Goal: Find specific page/section: Find specific page/section

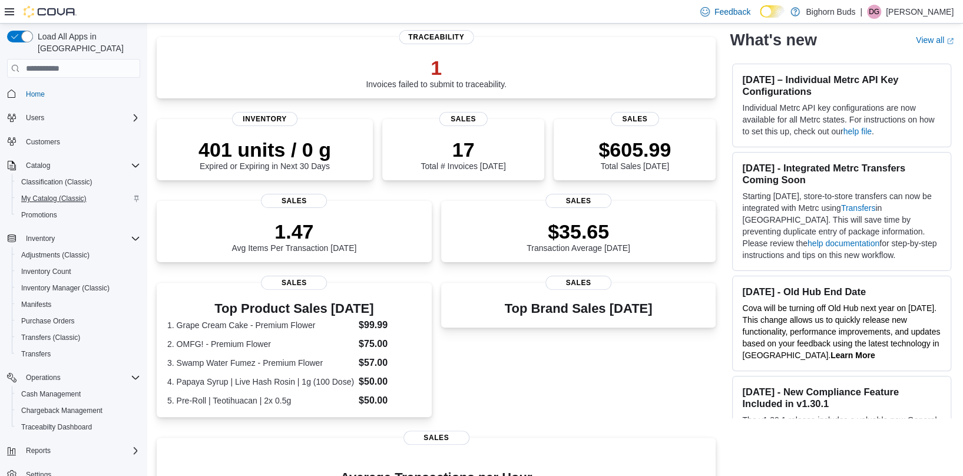
scroll to position [11, 0]
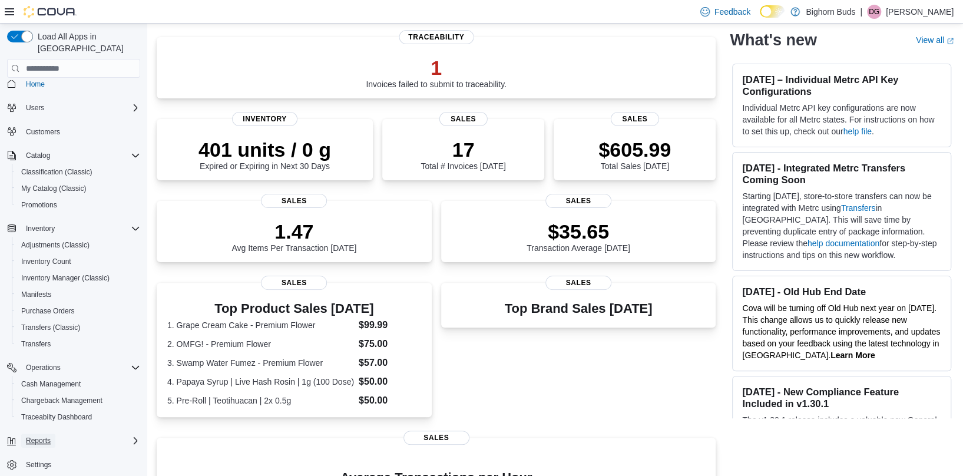
click at [47, 436] on span "Reports" at bounding box center [38, 440] width 25 height 9
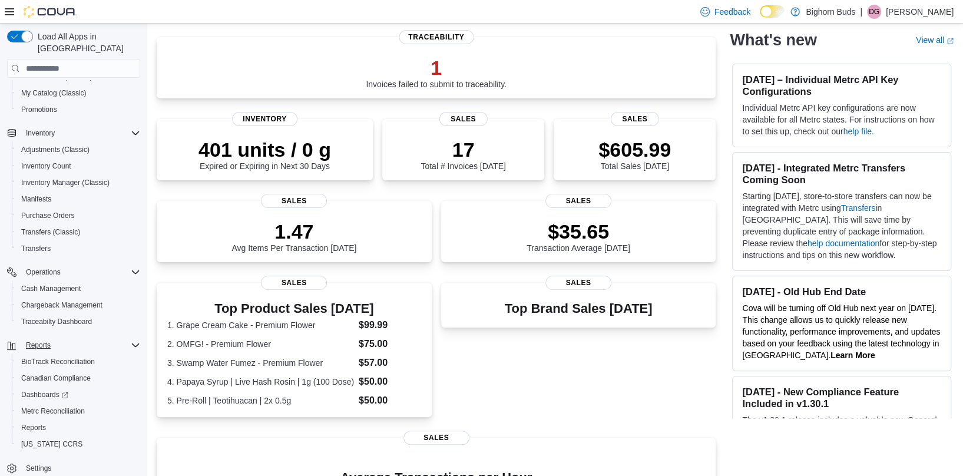
scroll to position [110, 0]
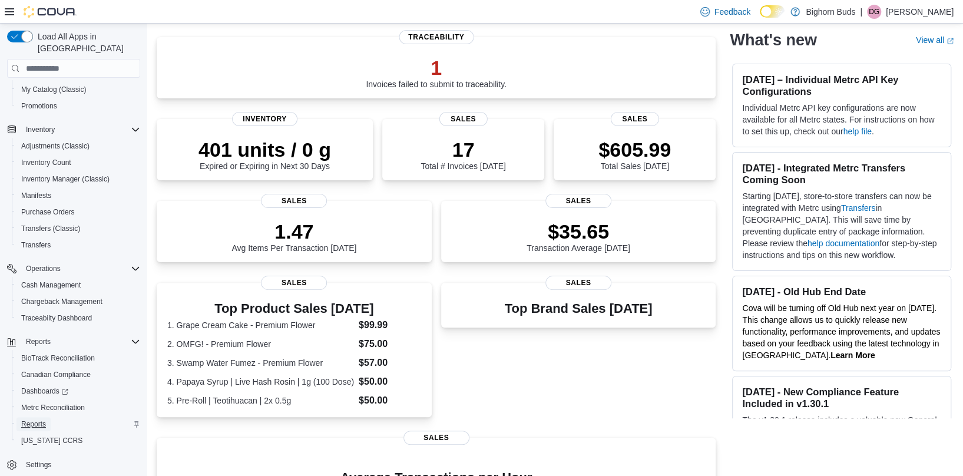
click at [35, 419] on span "Reports" at bounding box center [33, 423] width 25 height 9
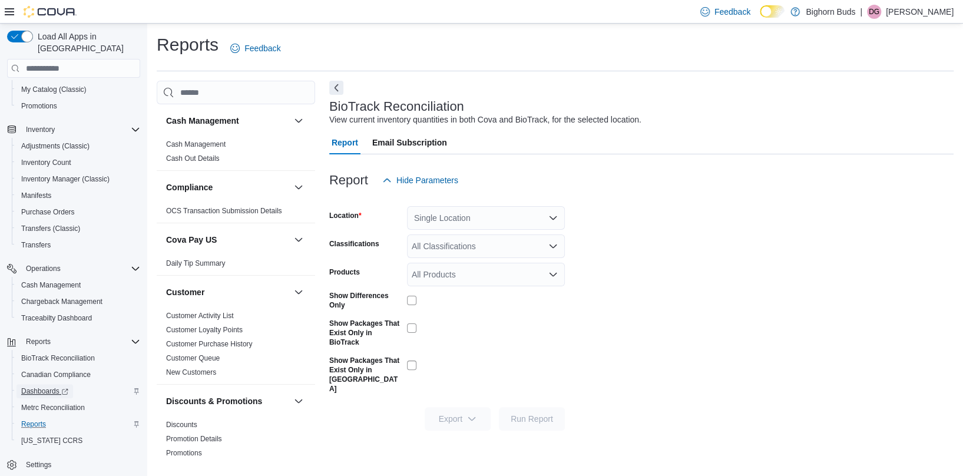
click at [53, 386] on span "Dashboards" at bounding box center [44, 390] width 47 height 9
